Goal: Information Seeking & Learning: Learn about a topic

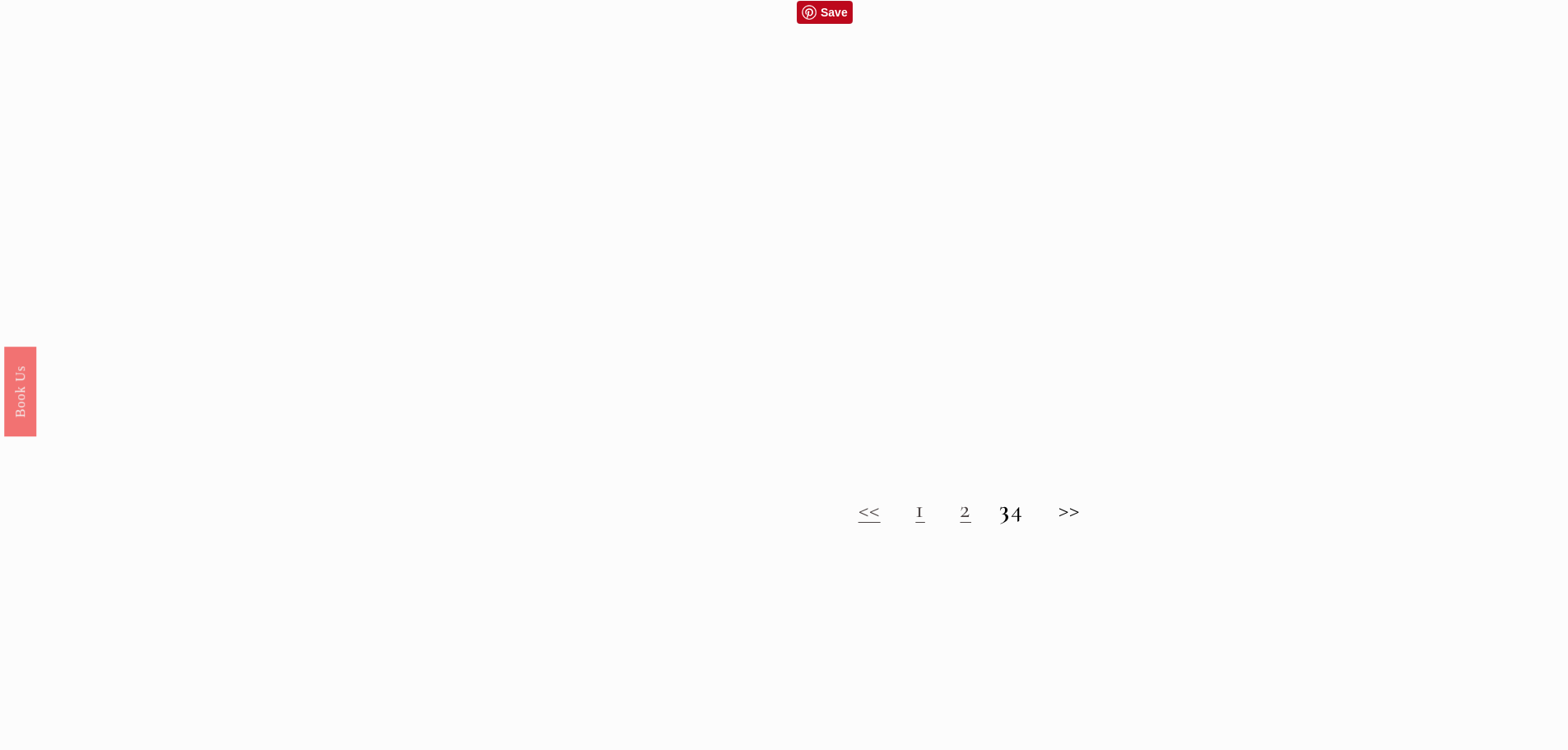
scroll to position [1482, 0]
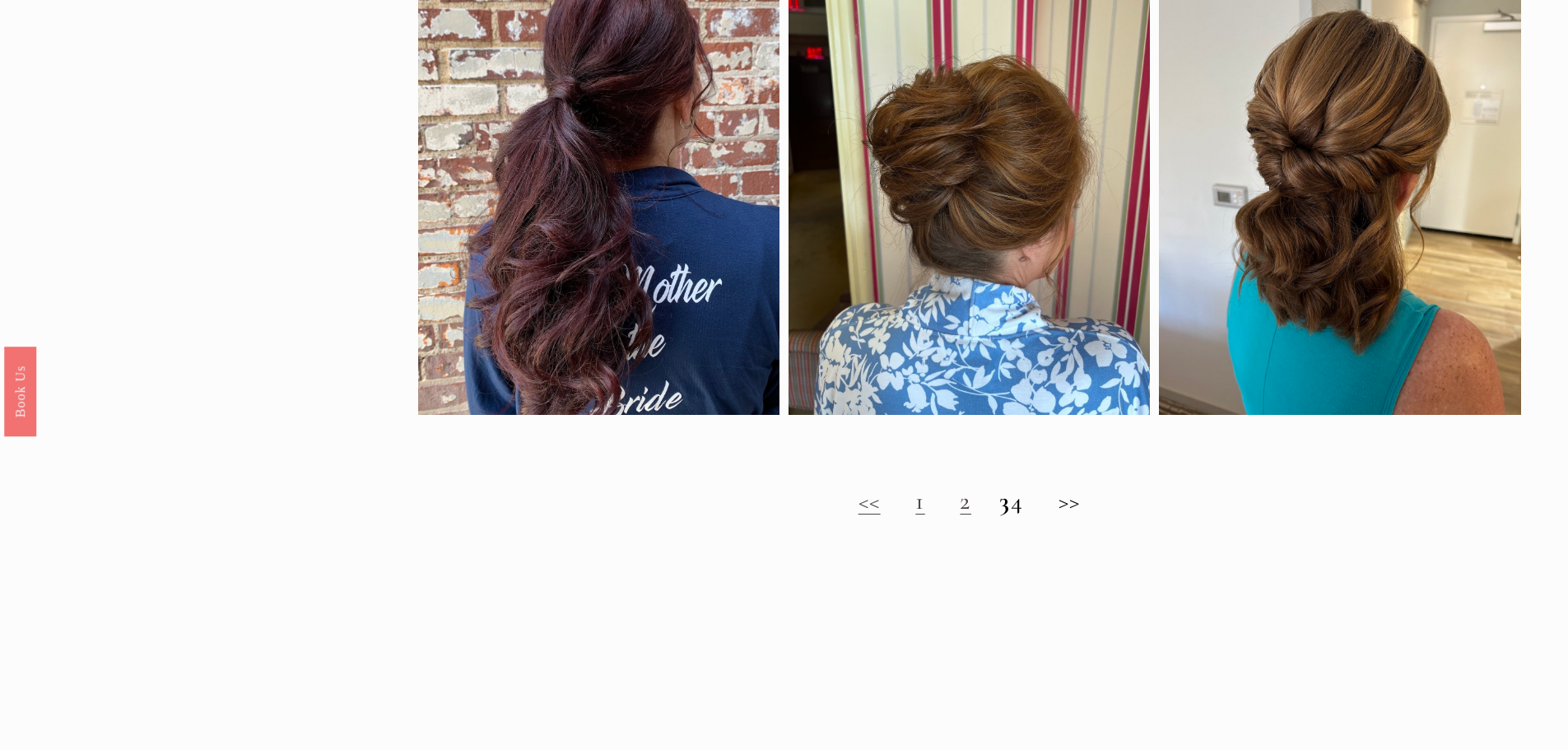
click at [1086, 516] on h2 "<< 1 2 3 4 >>" at bounding box center [970, 501] width 1103 height 30
click at [1085, 513] on h2 "<< 1 2 3 4 >>" at bounding box center [970, 501] width 1103 height 30
click at [1077, 510] on h2 "<< 1 2 3 4 >>" at bounding box center [970, 501] width 1103 height 30
click at [945, 511] on h2 "<< 1 2 3 4 >>" at bounding box center [970, 501] width 1103 height 30
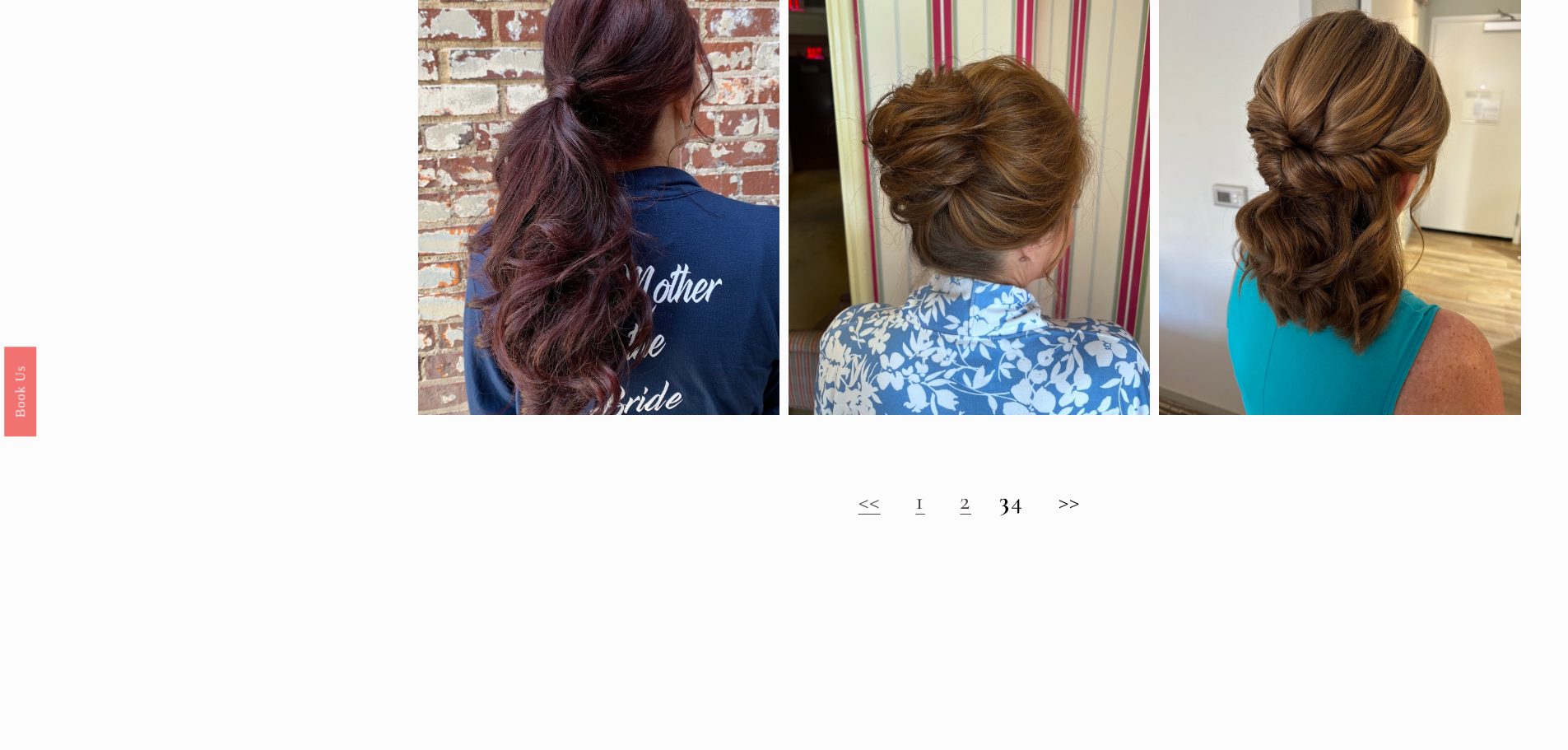
click at [960, 514] on link "2" at bounding box center [966, 501] width 12 height 31
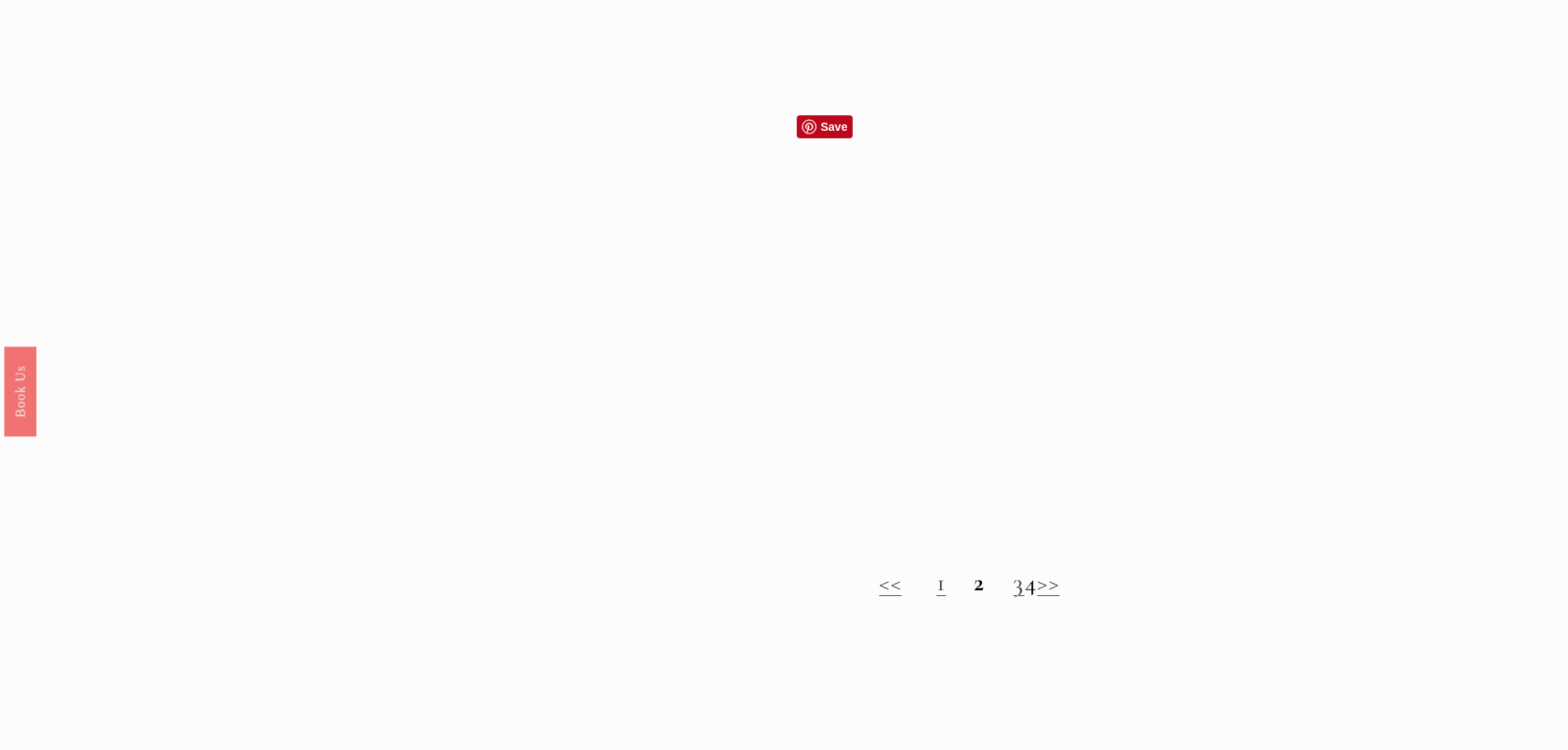
scroll to position [1482, 0]
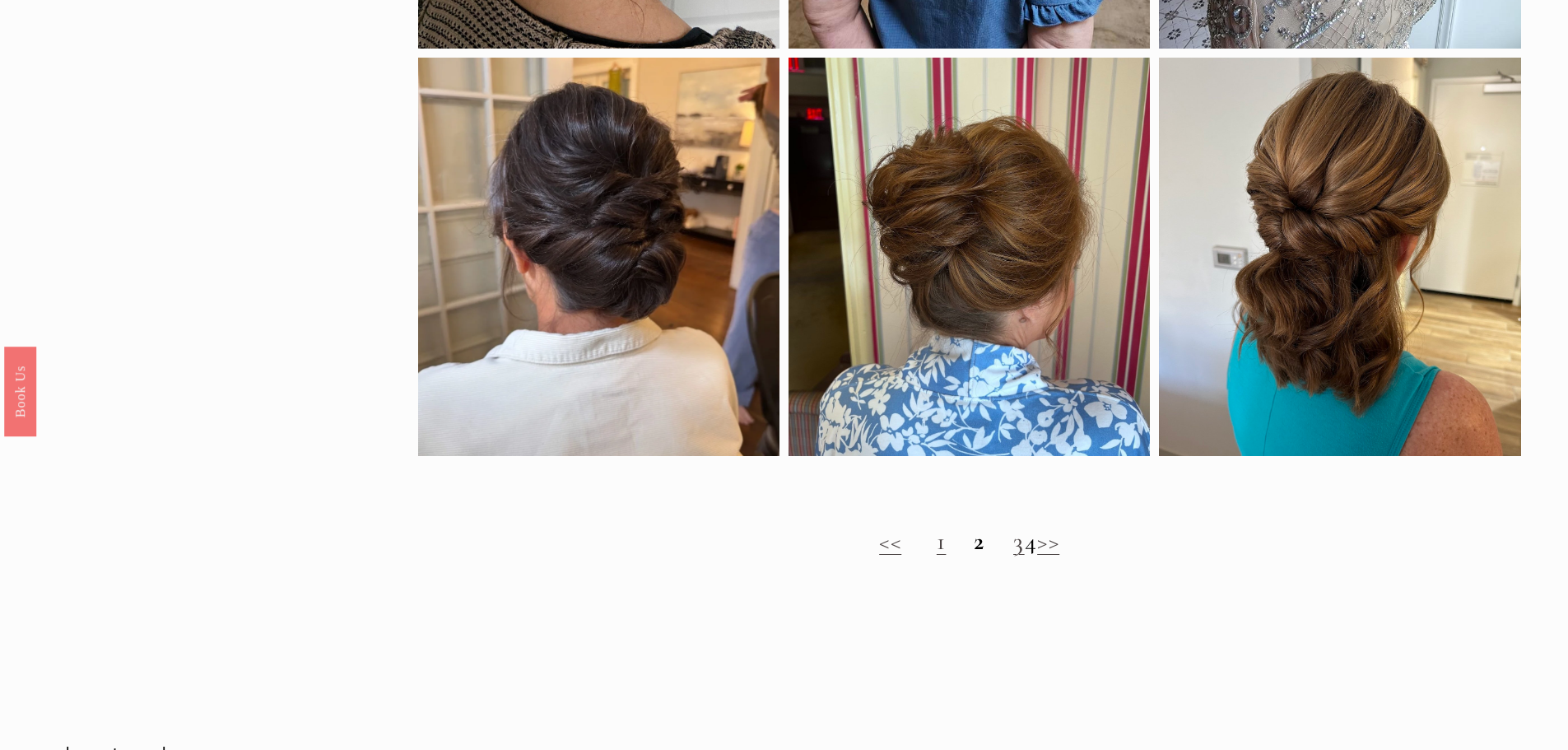
click at [1013, 557] on link "3" at bounding box center [1019, 541] width 12 height 31
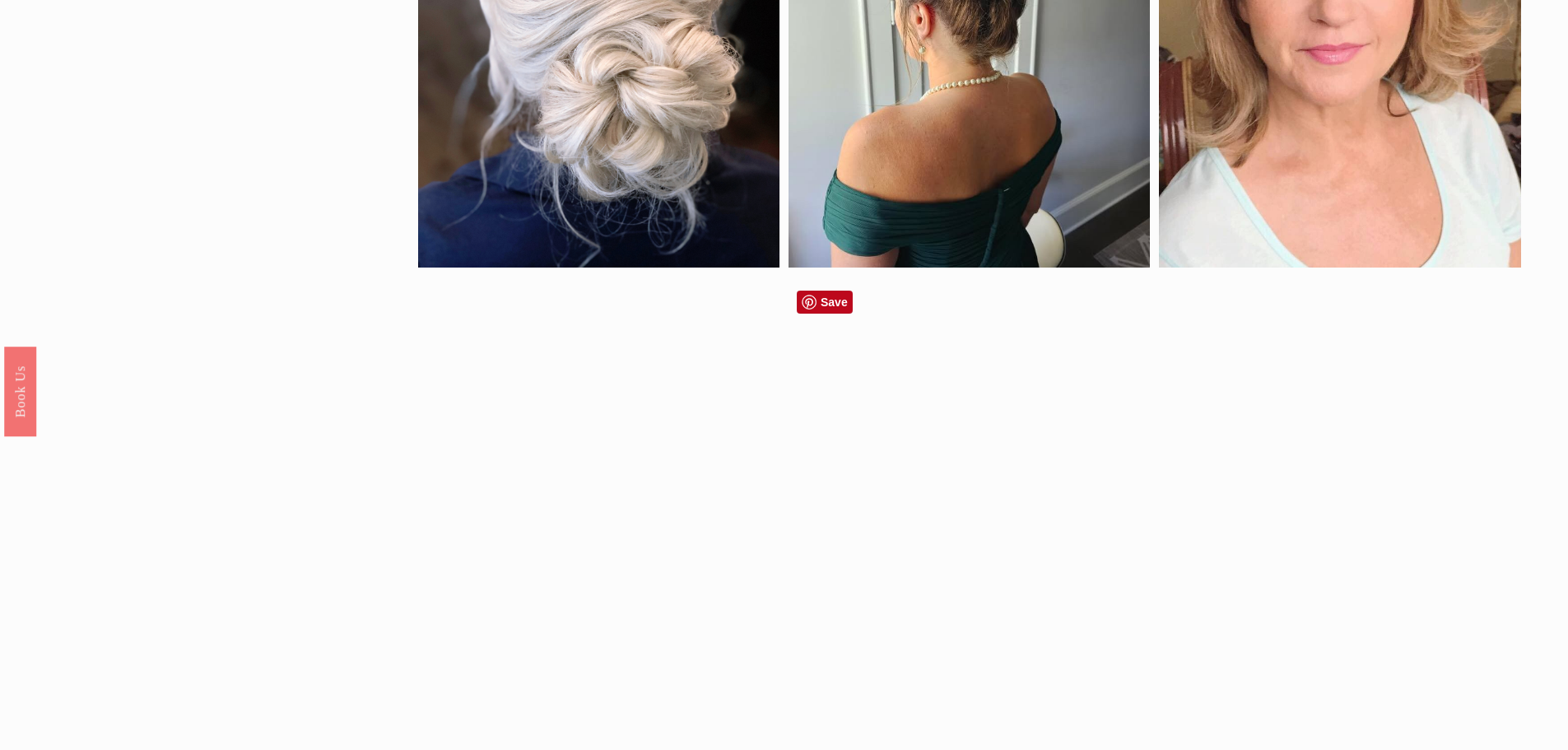
scroll to position [823, 0]
